Goal: Task Accomplishment & Management: Complete application form

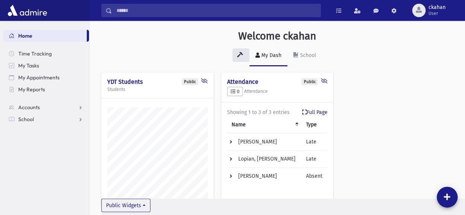
scroll to position [236, 375]
click at [52, 117] on link "School" at bounding box center [46, 119] width 86 height 12
click at [39, 189] on span "Meal Attendance" at bounding box center [42, 190] width 40 height 7
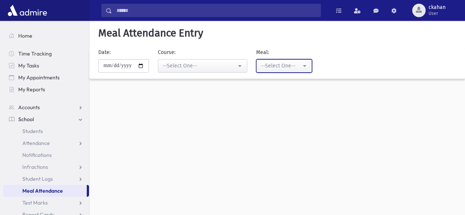
click at [300, 67] on div "--Select One--" at bounding box center [281, 66] width 40 height 8
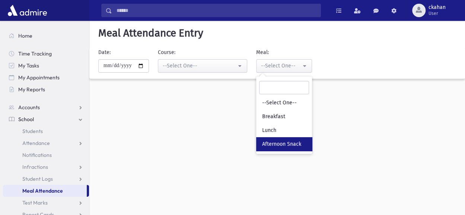
click at [291, 138] on link "Afternoon Snack" at bounding box center [284, 144] width 56 height 14
select select "*"
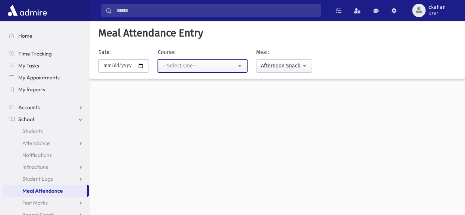
click at [236, 67] on div "--Select One--" at bounding box center [200, 66] width 74 height 8
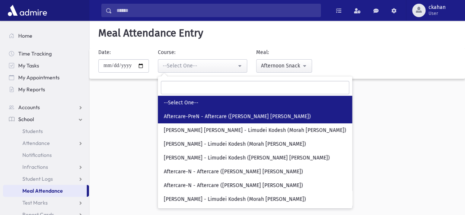
click at [240, 111] on link "Aftercare-PreN - Aftercare (Morah Devorah Leah Whitt)" at bounding box center [255, 116] width 194 height 14
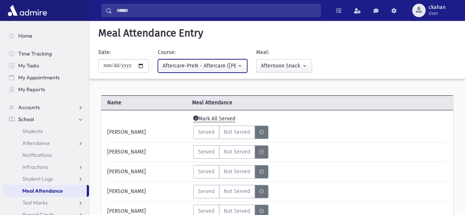
click at [245, 64] on button "Aftercare-PreN - Aftercare (Morah Devorah Leah Whitt)" at bounding box center [202, 65] width 89 height 13
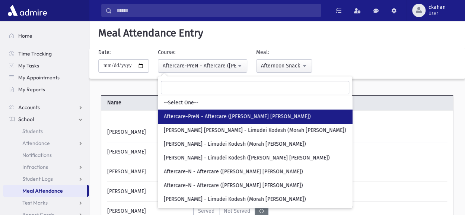
click at [241, 116] on span "Aftercare-PreN - Aftercare (Morah Devorah Leah Whitt)" at bounding box center [237, 116] width 147 height 7
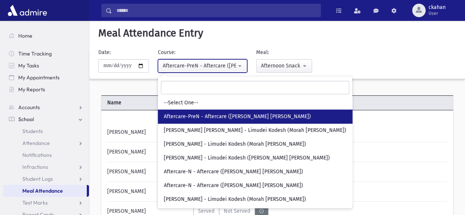
select select "***"
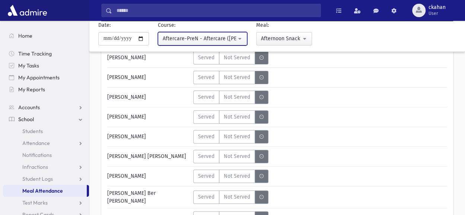
scroll to position [149, 0]
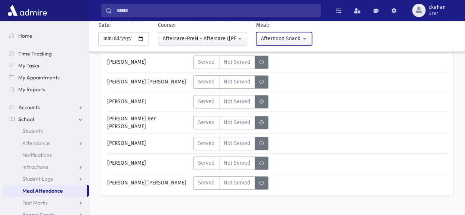
click at [297, 37] on div "Afternoon Snack" at bounding box center [281, 39] width 40 height 8
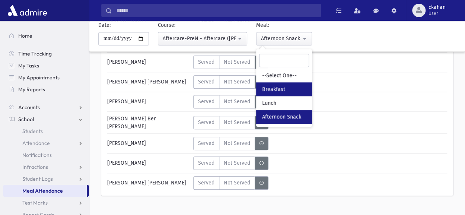
click at [276, 87] on span "Breakfast" at bounding box center [273, 89] width 23 height 7
select select "*"
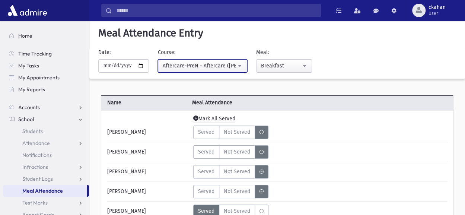
click at [226, 64] on div "Aftercare-PreN - Aftercare (Morah Devorah Leah Whitt)" at bounding box center [200, 66] width 74 height 8
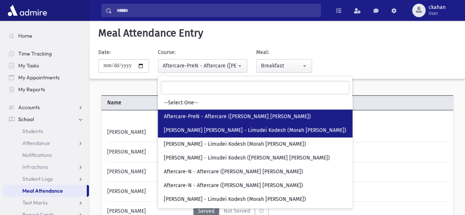
click at [219, 128] on span "Morah Rivki Cohen - Limudei Kodesh (Morah Rivki Cohen)" at bounding box center [255, 130] width 182 height 7
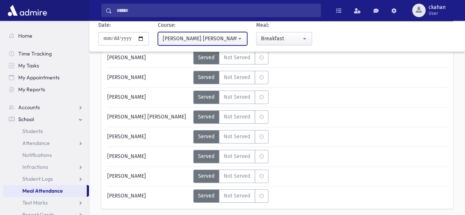
scroll to position [100, 0]
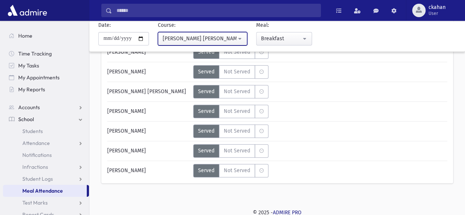
click at [241, 39] on button "Morah Rivki Cohen - Limudei Kodesh (Morah Rivki Cohen)" at bounding box center [202, 38] width 89 height 13
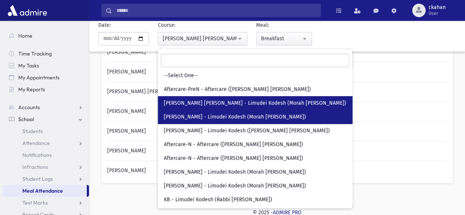
click at [243, 115] on span "Morah Yehudis - Limudei Kodesh (Morah Yehudis Nusbaum)" at bounding box center [235, 116] width 142 height 7
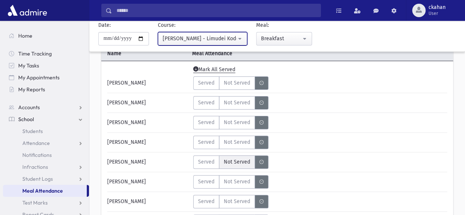
scroll to position [12, 0]
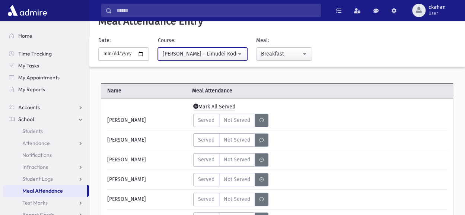
click at [202, 53] on div "Morah Yehudis - Limudei Kodesh (Morah Yehudis Nusbaum)" at bounding box center [200, 54] width 74 height 8
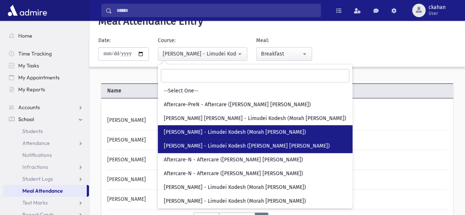
click at [210, 150] on link "Morah Yocheved - Limudei Kodesh (Morah Yocheved Cohen)" at bounding box center [255, 146] width 194 height 14
select select "***"
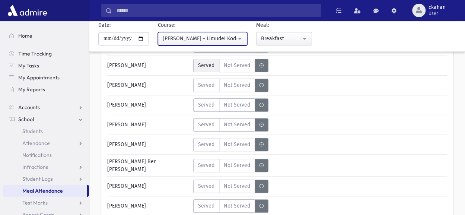
scroll to position [124, 0]
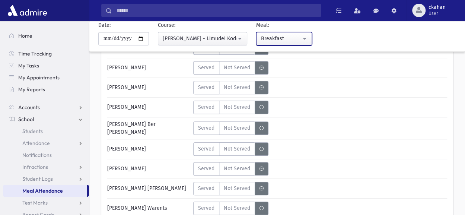
click at [289, 35] on div "Breakfast" at bounding box center [281, 39] width 40 height 8
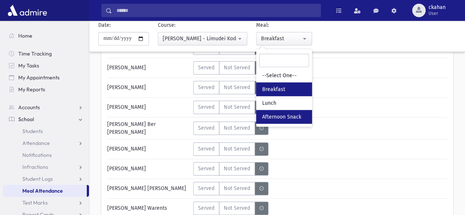
click at [285, 115] on span "Afternoon Snack" at bounding box center [281, 116] width 39 height 7
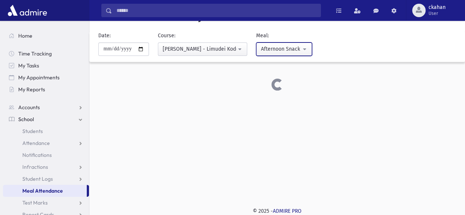
scroll to position [61, 0]
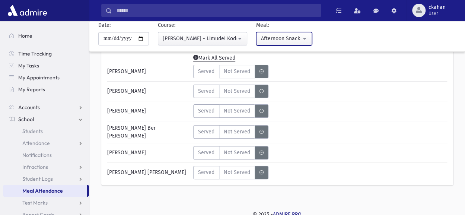
click at [293, 34] on button "Afternoon Snack" at bounding box center [284, 38] width 56 height 13
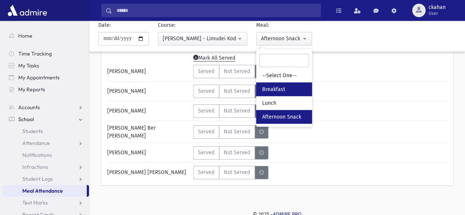
click at [296, 86] on link "Breakfast" at bounding box center [284, 89] width 56 height 14
select select "*"
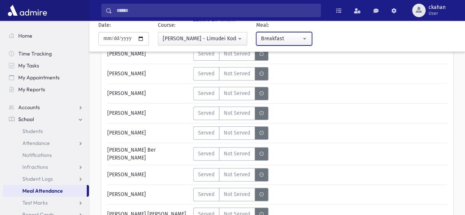
scroll to position [135, 0]
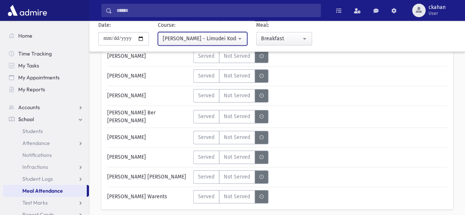
click at [234, 38] on div "Morah Yocheved - Limudei Kodesh (Morah Yocheved Cohen)" at bounding box center [200, 39] width 74 height 8
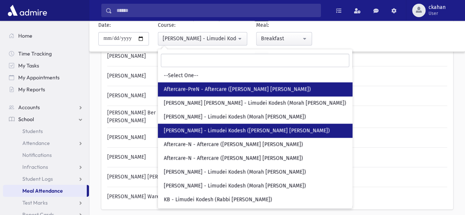
click at [228, 86] on span "Aftercare-PreN - Aftercare (Morah Devorah Leah Whitt)" at bounding box center [237, 89] width 147 height 7
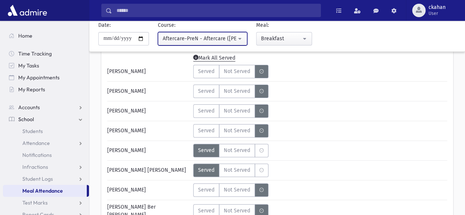
scroll to position [23, 0]
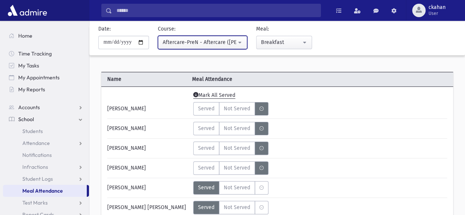
click at [243, 43] on button "Aftercare-PreN - Aftercare (Morah Devorah Leah Whitt)" at bounding box center [202, 42] width 89 height 13
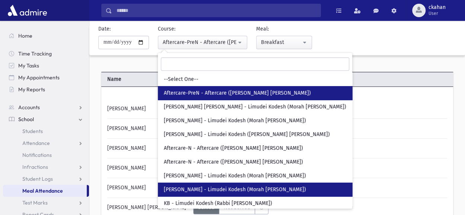
click at [255, 186] on span "Morah Roizy - Limudei Kodesh (Morah Roizy Friedman)" at bounding box center [235, 189] width 142 height 7
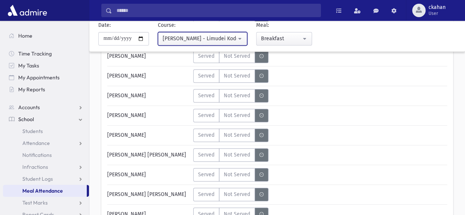
scroll to position [210, 0]
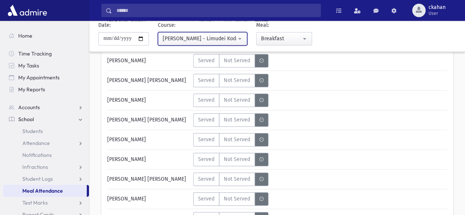
click at [231, 38] on div "Morah Roizy - Limudei Kodesh (Morah Roizy Friedman)" at bounding box center [200, 39] width 74 height 8
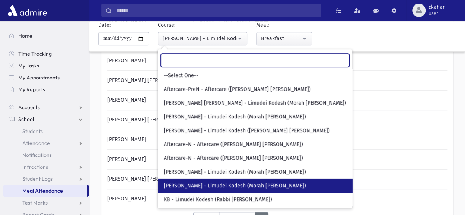
scroll to position [42, 0]
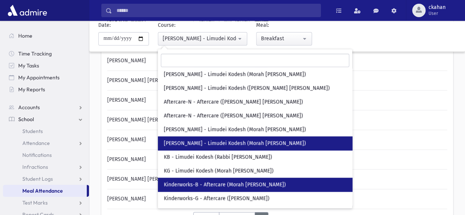
click at [223, 184] on span "Kinderworks-B - Aftercare (Morah Sunny Sperka)" at bounding box center [225, 184] width 122 height 7
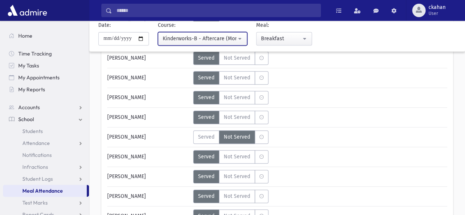
scroll to position [22, 0]
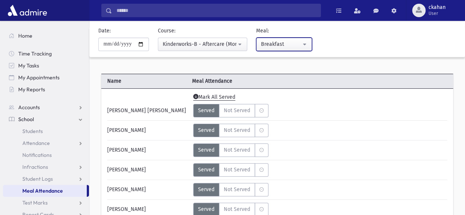
click at [293, 47] on div "Breakfast" at bounding box center [281, 44] width 40 height 8
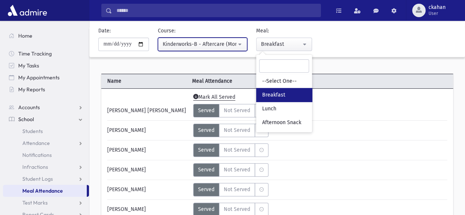
click at [230, 44] on div "Kinderworks-B - Aftercare (Morah Sunny Sperka)" at bounding box center [200, 44] width 74 height 8
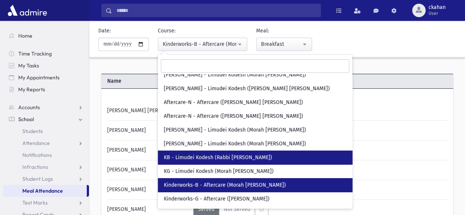
click at [228, 163] on link "KB - Limudei Kodesh (Rabbi Moshe Cohen)" at bounding box center [255, 157] width 194 height 14
select select "***"
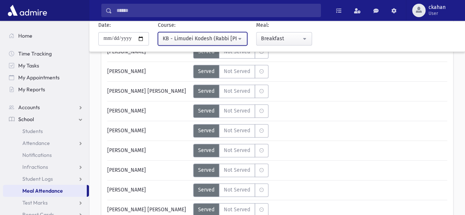
scroll to position [394, 0]
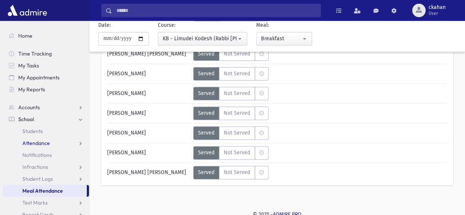
click at [45, 144] on span "Attendance" at bounding box center [36, 143] width 28 height 7
click at [29, 36] on span "Home" at bounding box center [25, 35] width 14 height 7
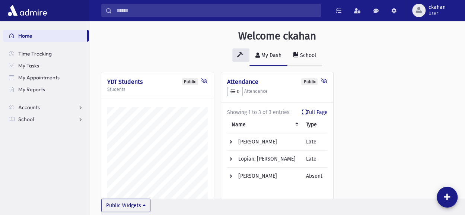
click at [313, 56] on div "School" at bounding box center [308, 55] width 18 height 6
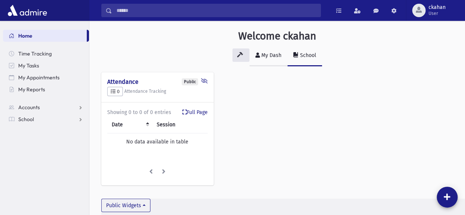
click at [275, 55] on div "My Dash" at bounding box center [271, 55] width 22 height 6
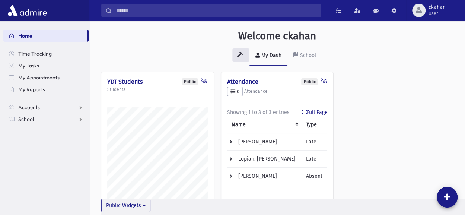
scroll to position [236, 375]
click at [53, 110] on link "Accounts" at bounding box center [46, 107] width 86 height 12
click at [41, 119] on span "Account List" at bounding box center [36, 119] width 29 height 7
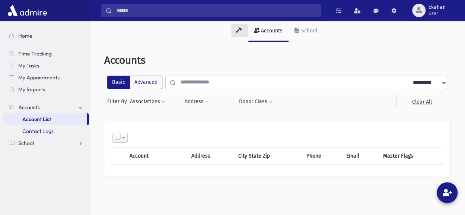
click at [42, 131] on span "Contact Logs" at bounding box center [37, 131] width 31 height 7
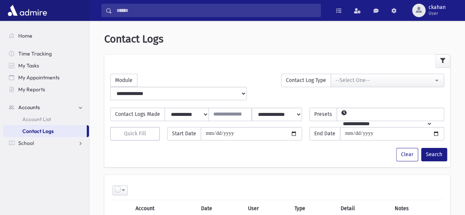
scroll to position [34, 0]
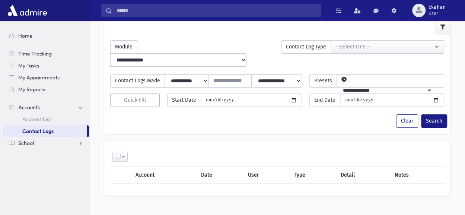
click at [66, 144] on link "School" at bounding box center [46, 143] width 86 height 12
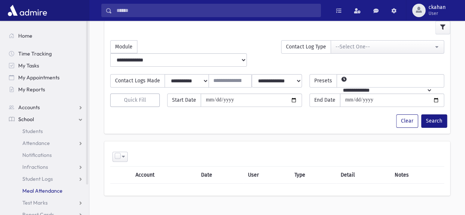
click at [51, 193] on span "Meal Attendance" at bounding box center [42, 190] width 40 height 7
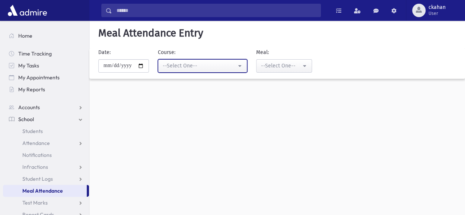
click at [244, 66] on button "--Select One--" at bounding box center [202, 65] width 89 height 13
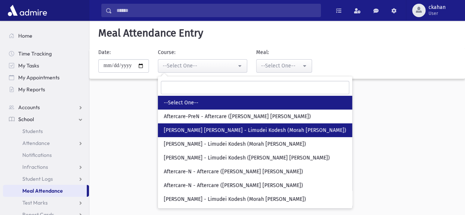
click at [247, 133] on span "[PERSON_NAME] [PERSON_NAME] - Limudei Kodesh (Morah [PERSON_NAME])" at bounding box center [255, 130] width 182 height 7
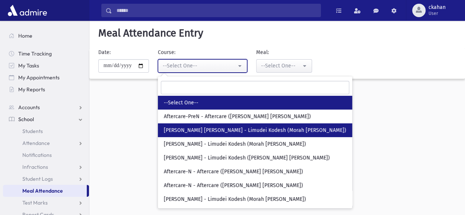
select select "***"
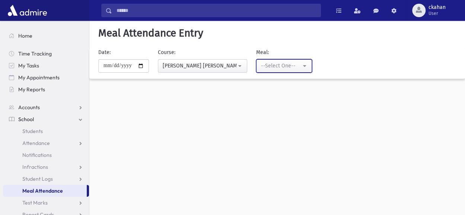
click at [289, 65] on div "--Select One--" at bounding box center [281, 66] width 40 height 8
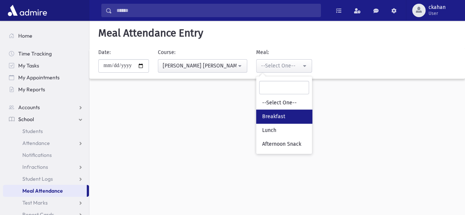
click at [277, 114] on span "Breakfast" at bounding box center [273, 116] width 23 height 7
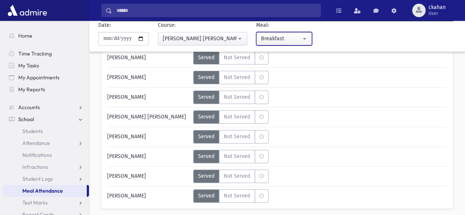
scroll to position [100, 0]
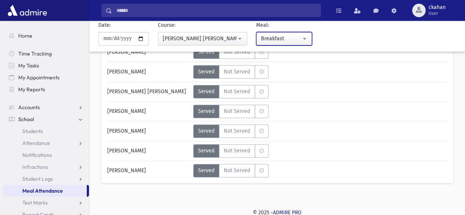
click at [290, 39] on div "Breakfast" at bounding box center [281, 39] width 40 height 8
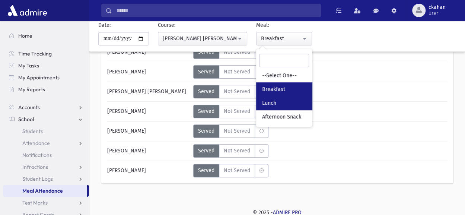
click at [292, 101] on link "Lunch" at bounding box center [284, 103] width 56 height 14
select select "*"
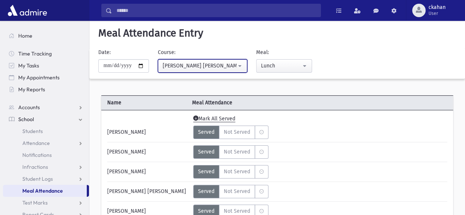
click at [236, 63] on div "[PERSON_NAME] [PERSON_NAME] - Limudei Kodesh (Morah [PERSON_NAME])" at bounding box center [200, 66] width 74 height 8
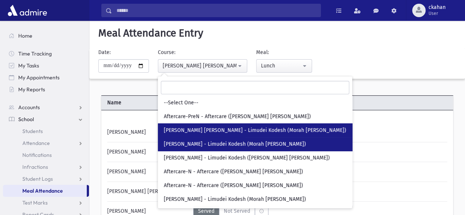
click at [255, 146] on span "Morah Yehudis - Limudei Kodesh (Morah Yehudis Nusbaum)" at bounding box center [235, 143] width 142 height 7
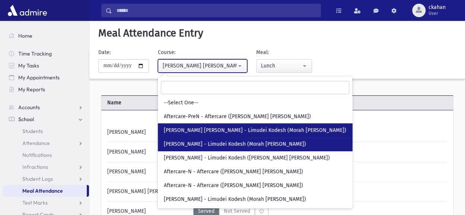
select select "***"
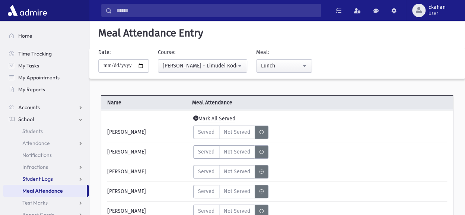
click at [64, 182] on link "Student Logs" at bounding box center [46, 179] width 86 height 12
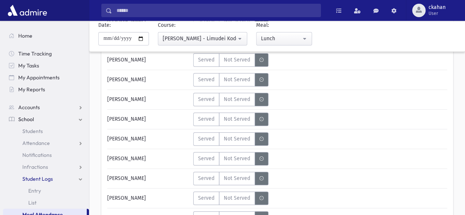
scroll to position [186, 0]
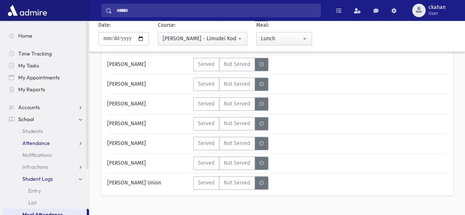
click at [61, 144] on link "Attendance" at bounding box center [46, 143] width 86 height 12
click at [44, 181] on span "Monitoring" at bounding box center [41, 178] width 26 height 7
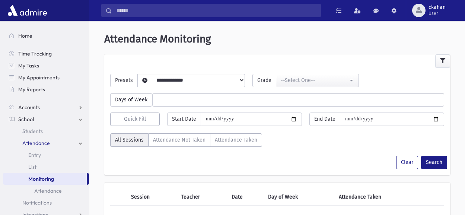
select select
click at [167, 142] on label "Attendance Not Taken" at bounding box center [179, 139] width 62 height 13
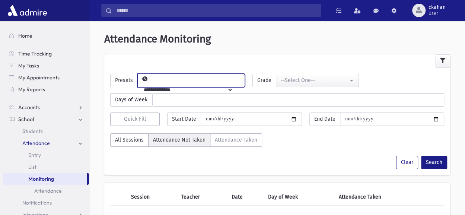
click at [185, 83] on select "**********" at bounding box center [185, 89] width 95 height 13
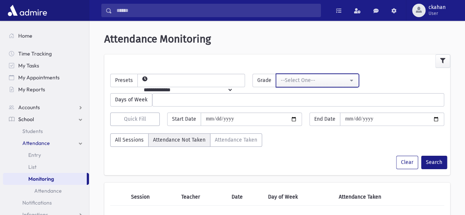
click at [288, 82] on div "--Select One--" at bounding box center [314, 80] width 67 height 8
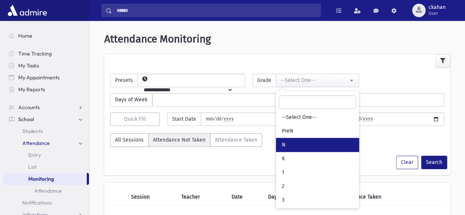
click at [300, 139] on link "N" at bounding box center [317, 145] width 83 height 14
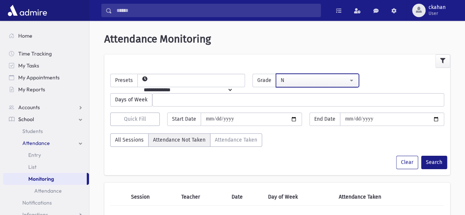
click at [313, 77] on div "N" at bounding box center [314, 80] width 67 height 8
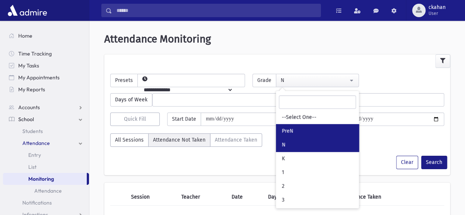
click at [305, 127] on link "PreN" at bounding box center [317, 131] width 83 height 14
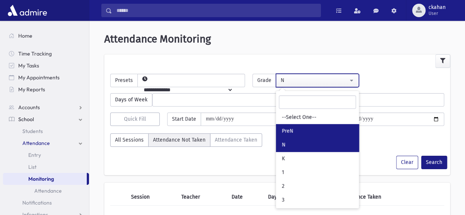
select select "*"
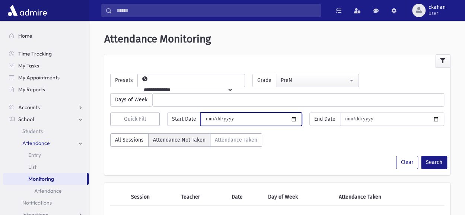
click at [240, 115] on input "date" at bounding box center [251, 118] width 101 height 13
click at [296, 117] on input "date" at bounding box center [251, 118] width 101 height 13
type input "**********"
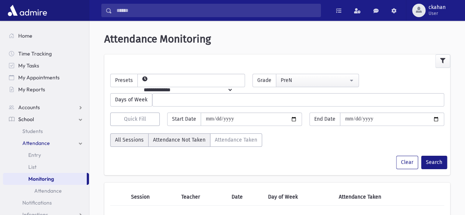
click at [130, 139] on label "All Sessions" at bounding box center [129, 139] width 38 height 13
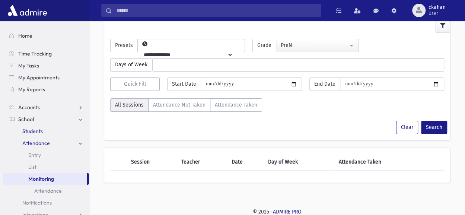
click at [45, 132] on link "Students" at bounding box center [46, 131] width 86 height 12
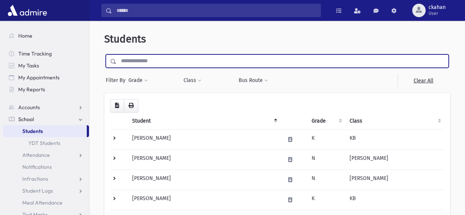
click at [166, 62] on input "text" at bounding box center [283, 60] width 332 height 13
type input "********"
click at [147, 61] on input "********" at bounding box center [283, 60] width 332 height 13
click at [104, 54] on input "submit" at bounding box center [114, 59] width 21 height 10
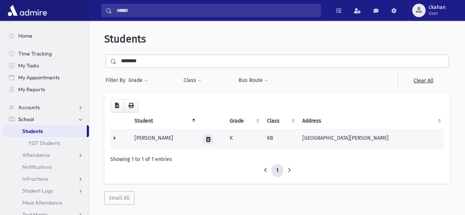
click at [210, 137] on icon at bounding box center [208, 139] width 4 height 5
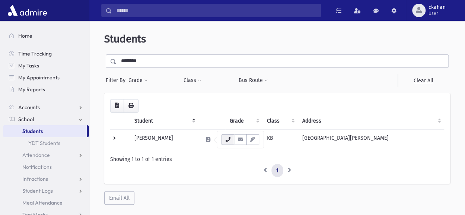
click at [233, 141] on button "button" at bounding box center [228, 139] width 13 height 11
